Goal: Information Seeking & Learning: Find specific fact

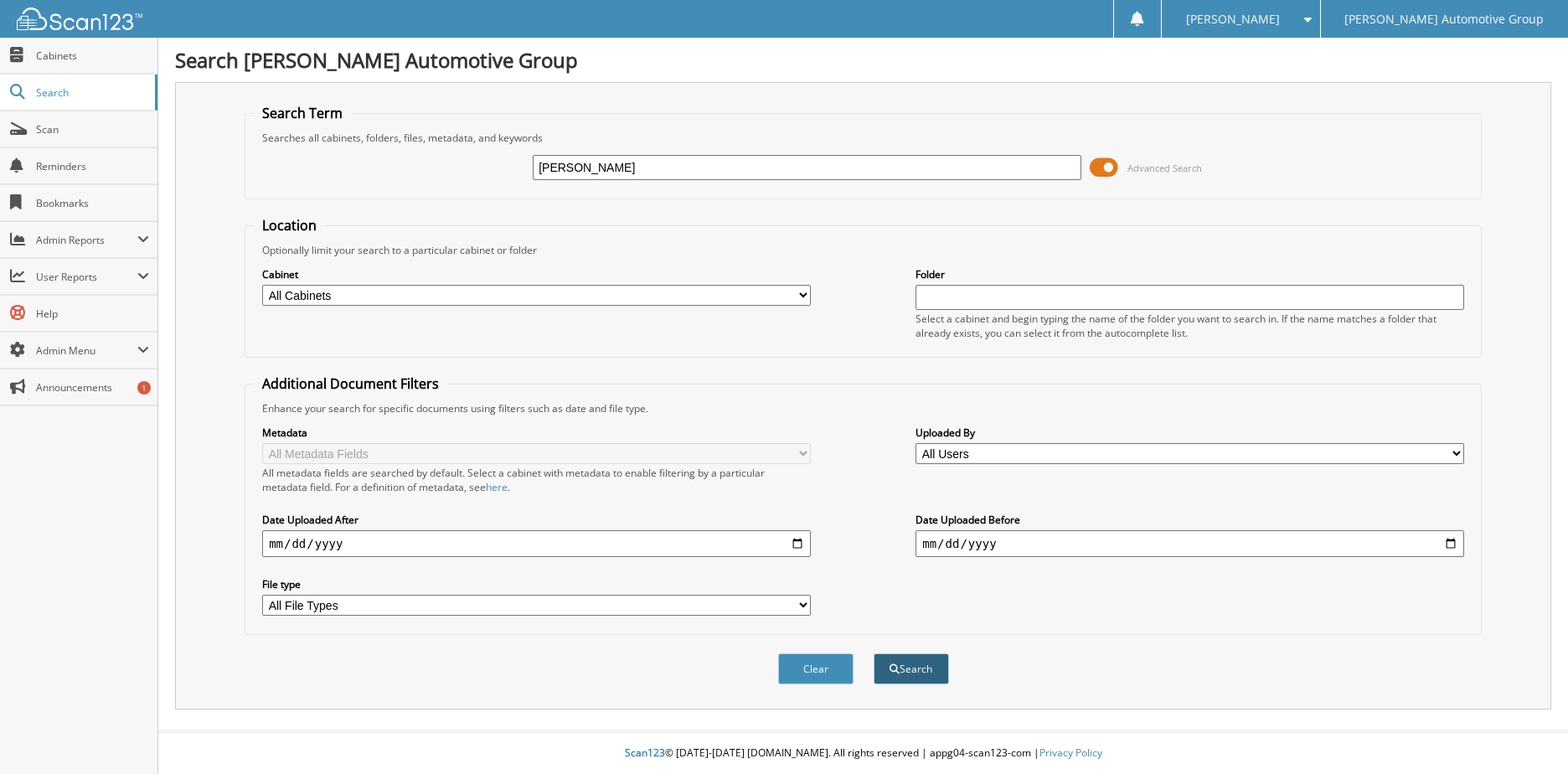
type input "[PERSON_NAME]"
click at [926, 675] on button "Search" at bounding box center [912, 669] width 75 height 31
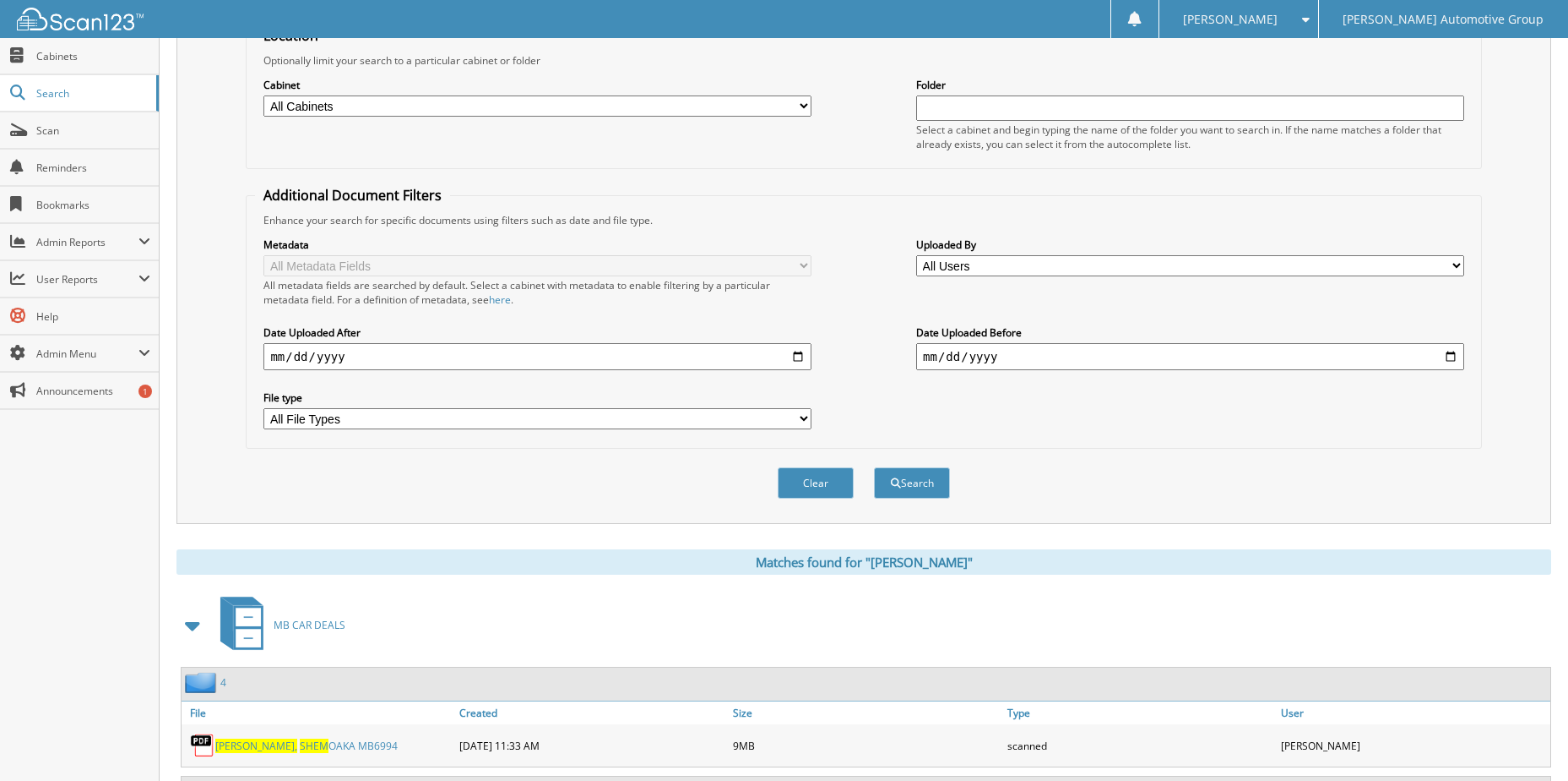
scroll to position [273, 0]
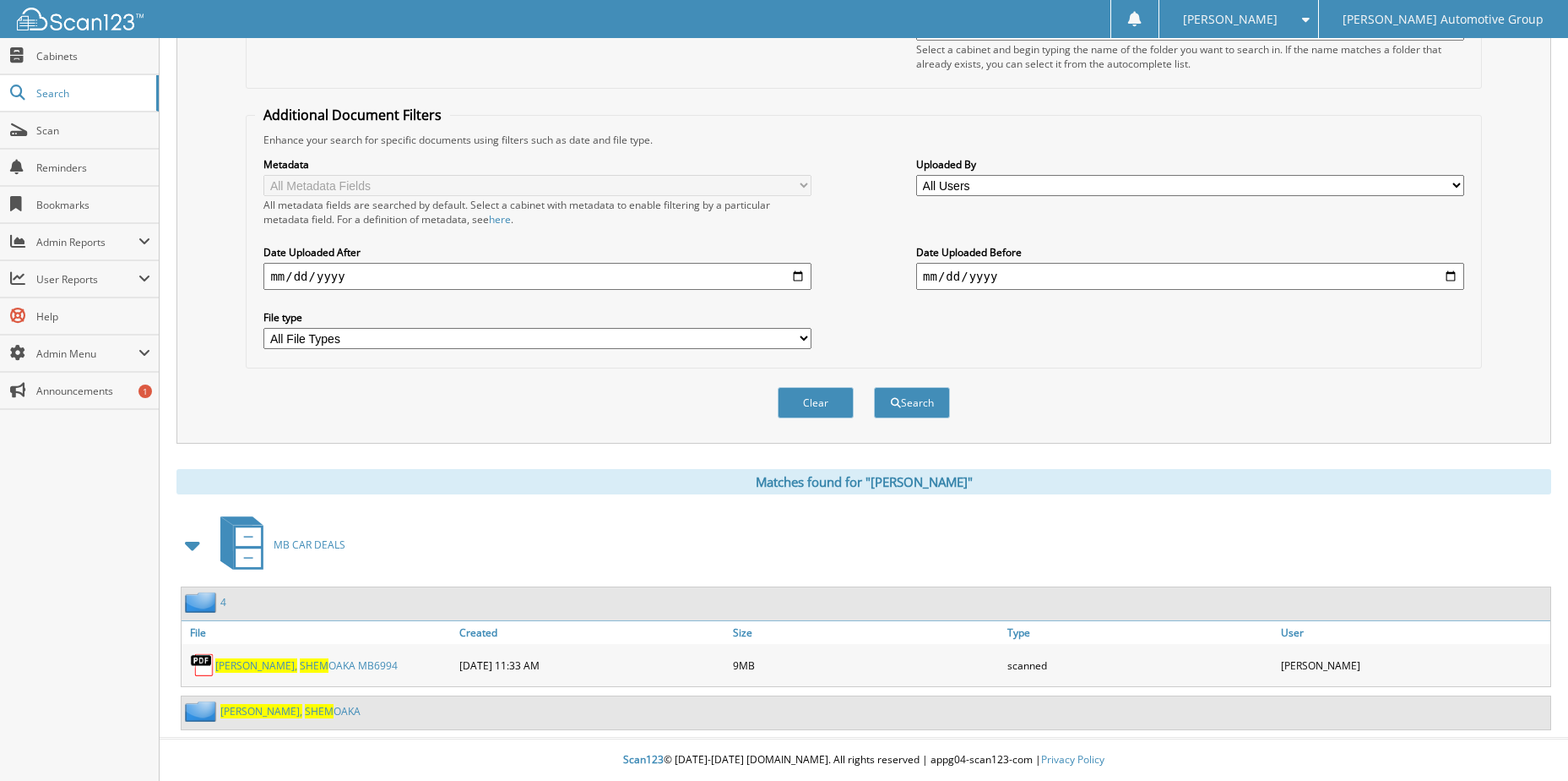
click at [287, 668] on link "CARTER, SHEM OAKA MB6994" at bounding box center [306, 665] width 182 height 15
click at [755, 72] on div "Cabinet All Cabinets HY CAR DEALS HY DEALER TRADES / WHOLESALE HY SERVICE RO LO…" at bounding box center [863, 33] width 1217 height 92
click at [300, 662] on span "SHEM" at bounding box center [313, 665] width 28 height 15
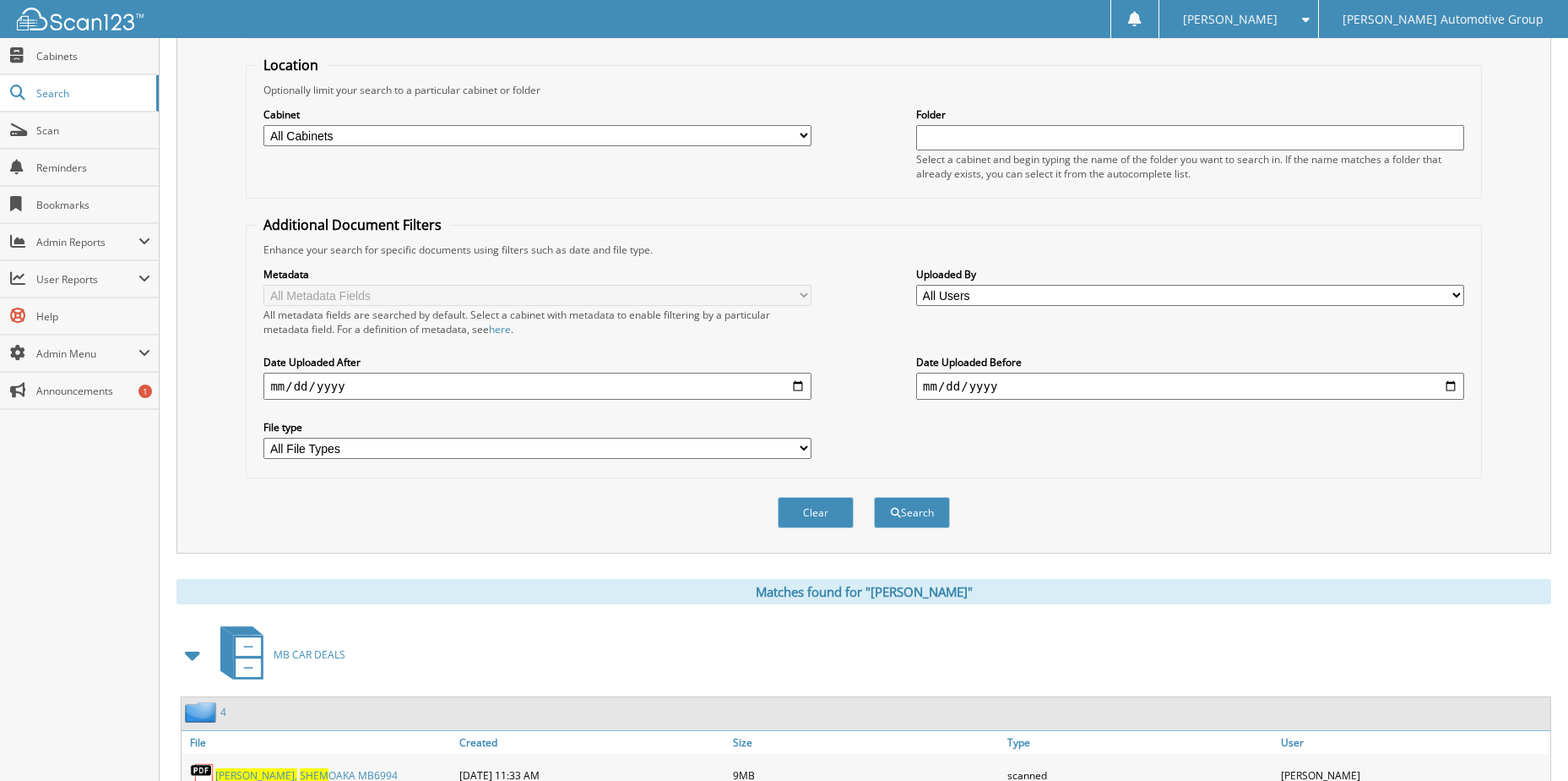
scroll to position [0, 0]
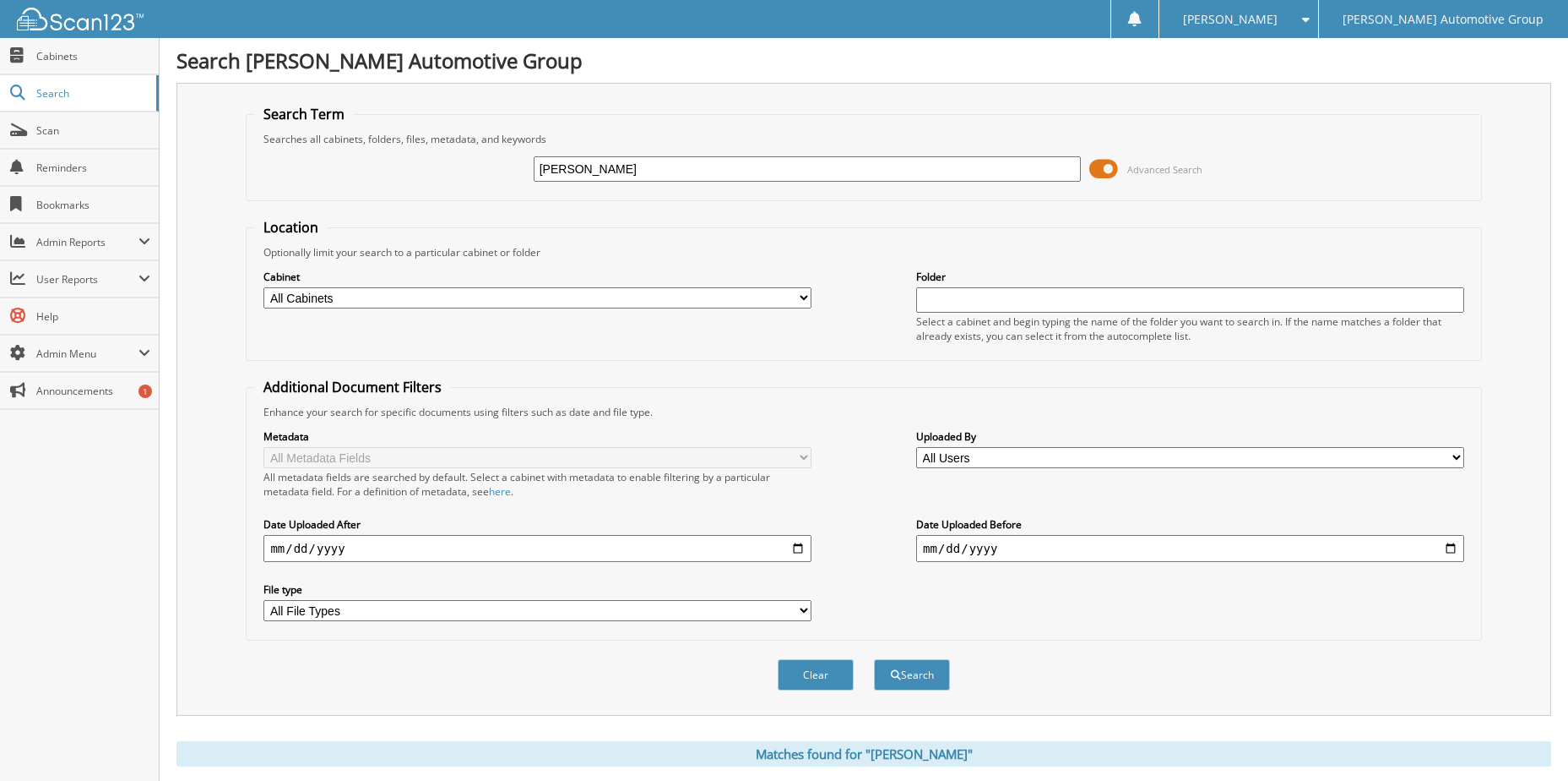
drag, startPoint x: 706, startPoint y: 171, endPoint x: 432, endPoint y: 191, distance: 274.7
click at [432, 191] on div "CARTER, SHEM Advanced Search" at bounding box center [863, 169] width 1217 height 46
type input "[PERSON_NAME]"
click at [924, 671] on button "Search" at bounding box center [912, 675] width 76 height 31
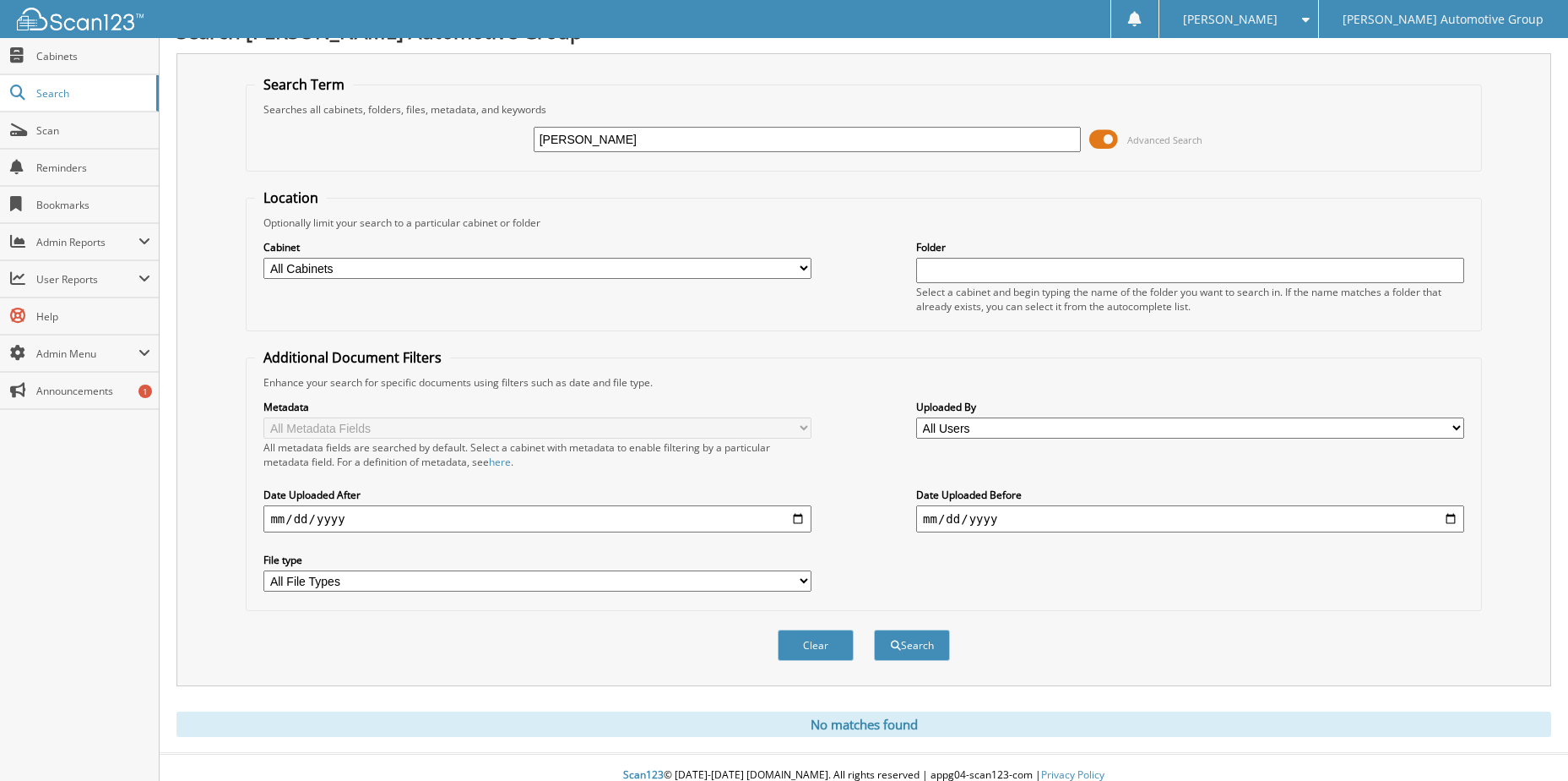
scroll to position [46, 0]
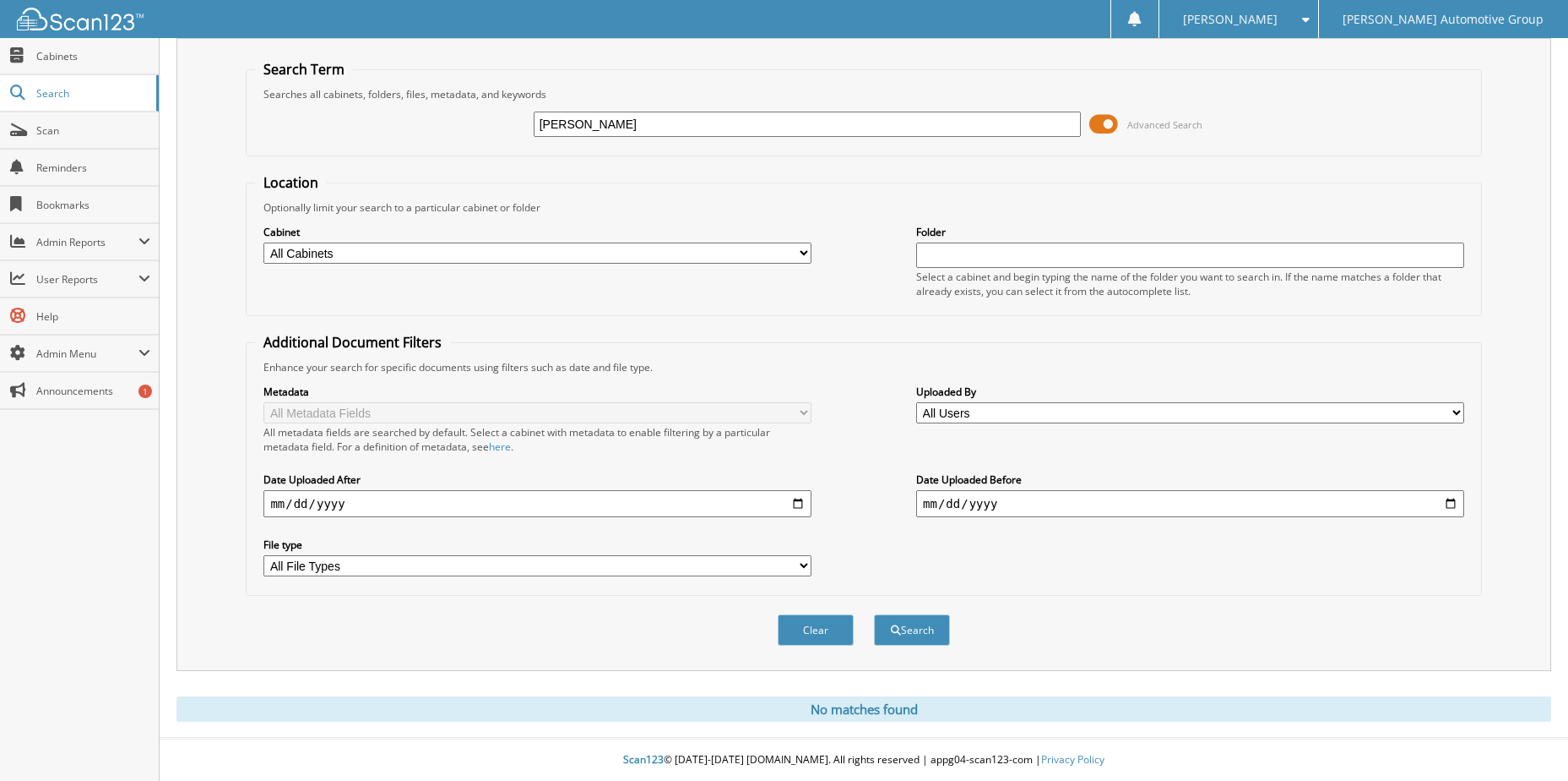
drag, startPoint x: 618, startPoint y: 117, endPoint x: 344, endPoint y: 147, distance: 275.6
click at [344, 147] on fieldset "Search Term Searches all cabinets, folders, files, metadata, and keywords [PERS…" at bounding box center [864, 107] width 1235 height 97
type input "[PERSON_NAME]"
click at [902, 632] on button "Search" at bounding box center [912, 630] width 76 height 31
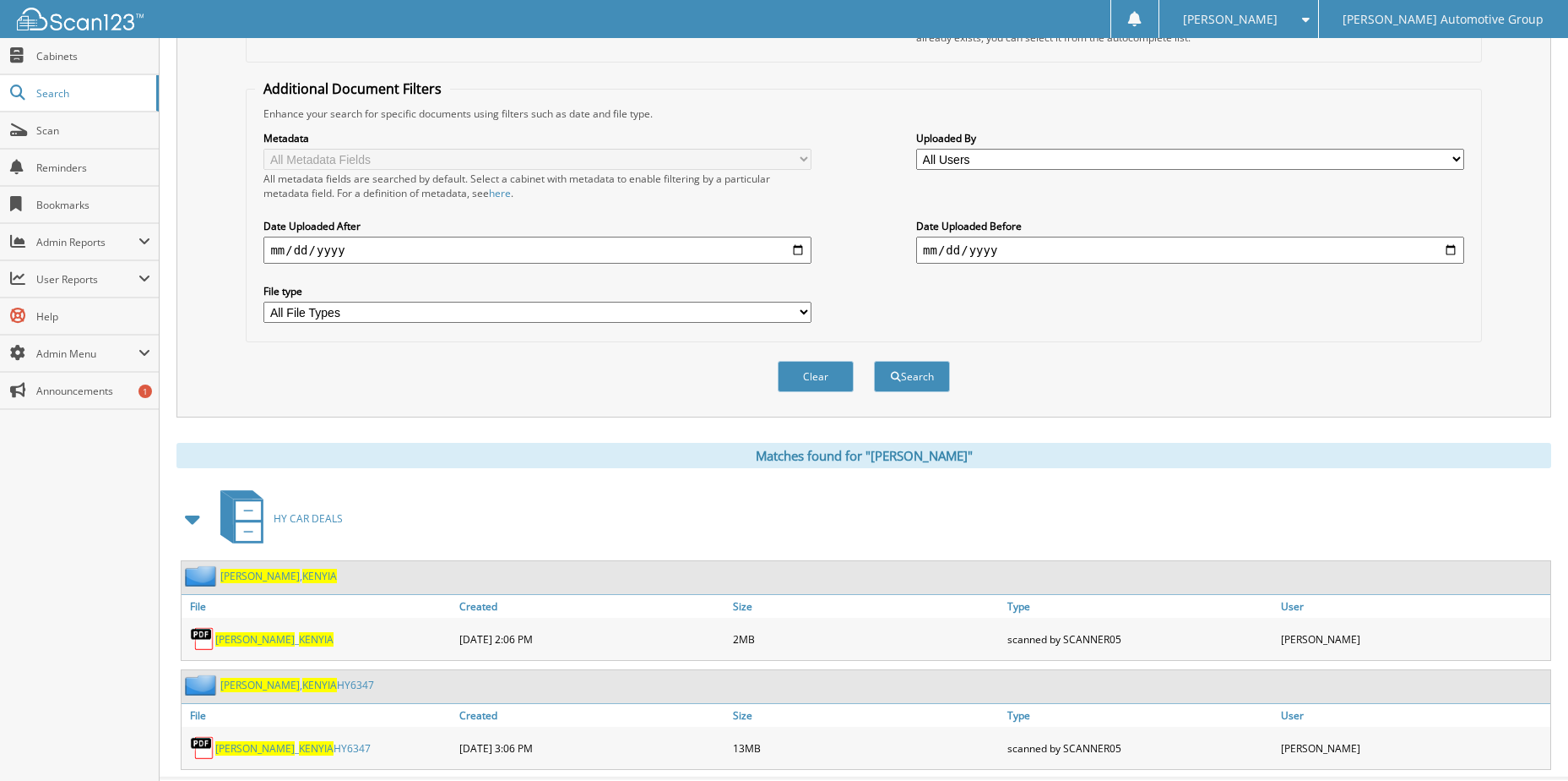
scroll to position [339, 0]
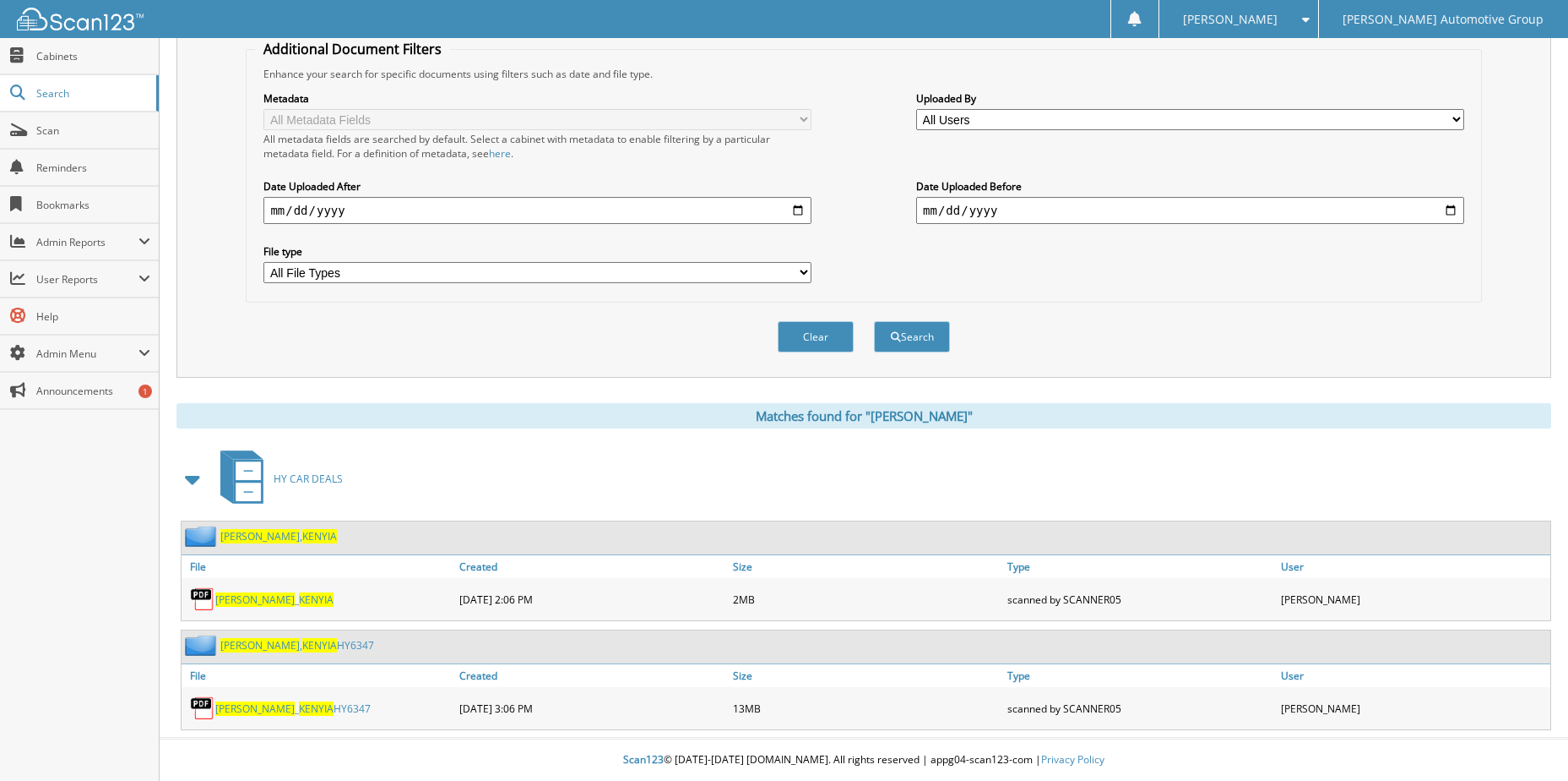
click at [248, 708] on span "[PERSON_NAME]" at bounding box center [255, 708] width 79 height 15
